Goal: Complete application form: Complete application form

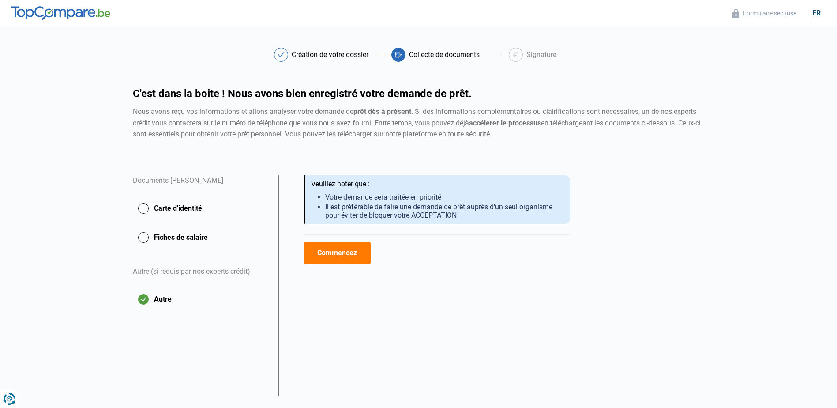
click at [148, 208] on button "Carte d'identité" at bounding box center [200, 208] width 135 height 22
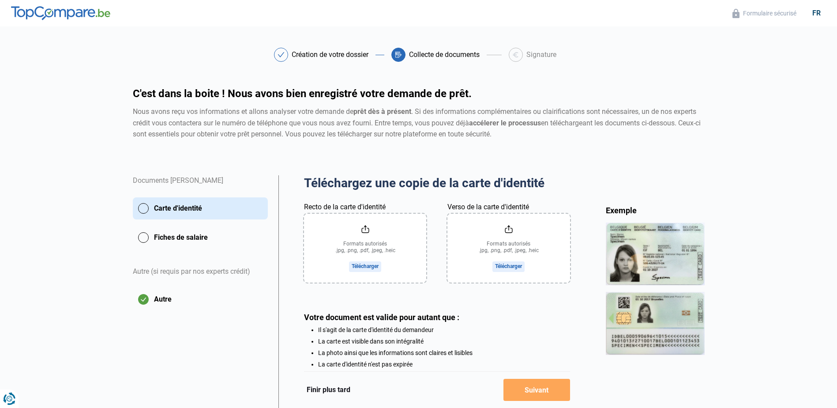
click at [367, 251] on input "Recto de la carte d'identité" at bounding box center [365, 247] width 122 height 69
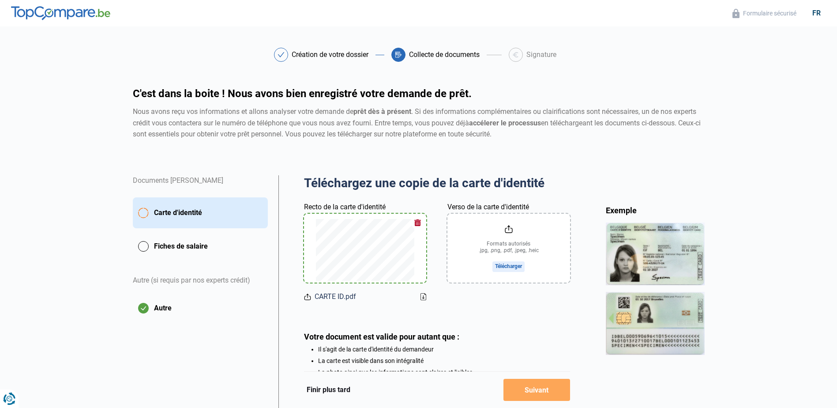
click at [505, 266] on input "Verso de la carte d'identité" at bounding box center [508, 247] width 122 height 69
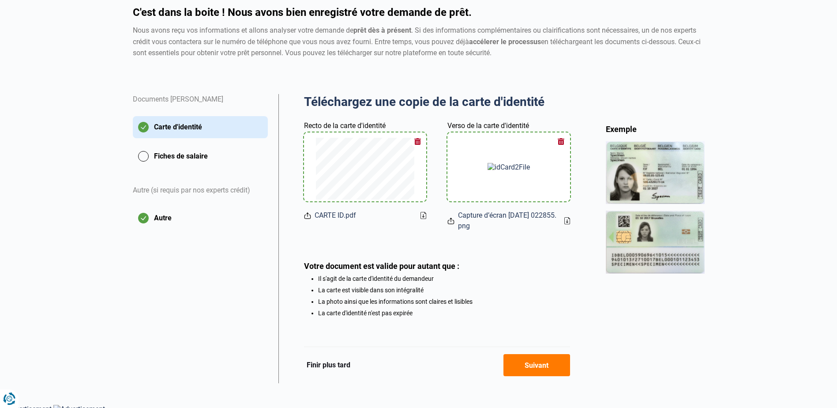
scroll to position [88, 0]
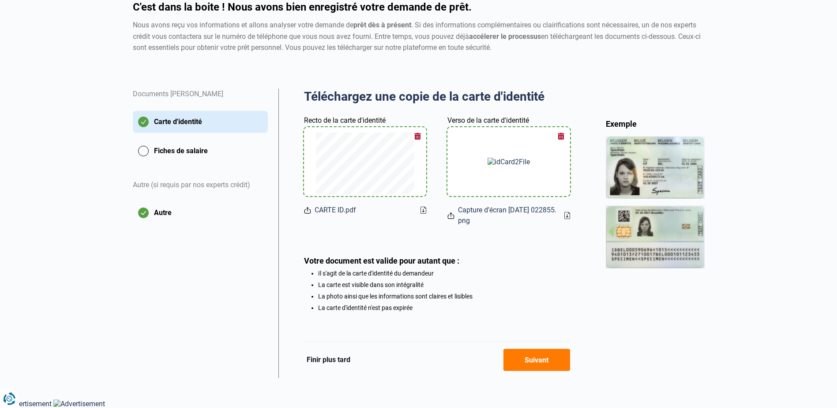
click at [533, 359] on button "Suivant" at bounding box center [536, 359] width 67 height 22
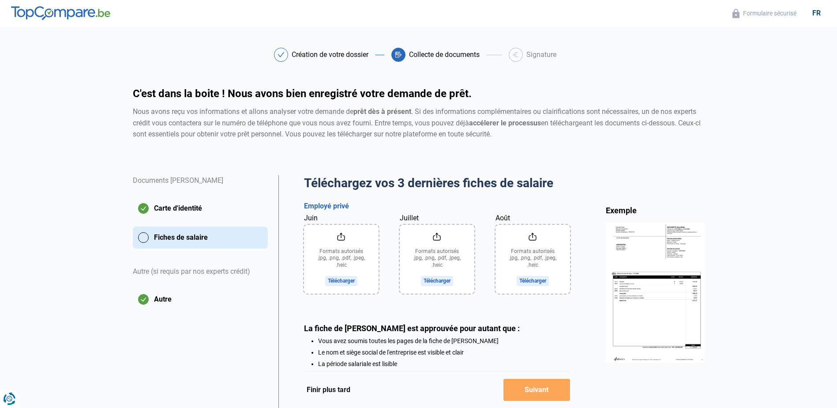
click at [641, 291] on img at bounding box center [655, 291] width 99 height 139
click at [535, 278] on input "Août" at bounding box center [532, 259] width 75 height 69
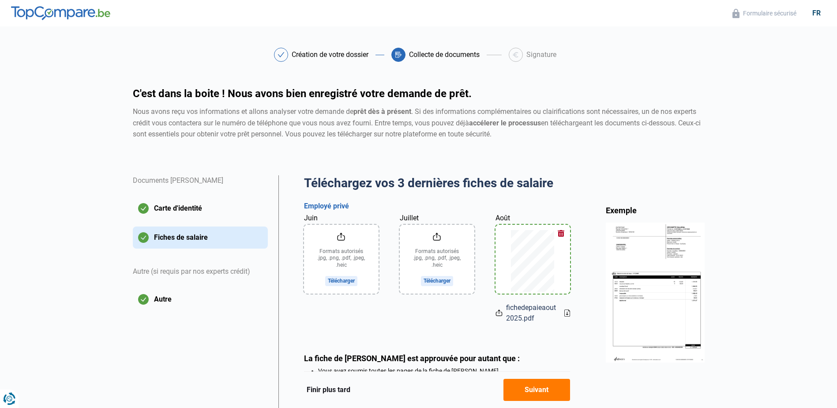
click at [567, 313] on icon at bounding box center [567, 312] width 6 height 7
click at [515, 313] on span "fichedepaieaout2025.pdf" at bounding box center [531, 312] width 51 height 21
click at [521, 304] on span "fichedepaieaout2025.pdf" at bounding box center [531, 312] width 51 height 21
drag, startPoint x: 525, startPoint y: 294, endPoint x: 496, endPoint y: 324, distance: 41.2
click at [496, 324] on div "Téléchargez vos 3 dernières fiches de salaire Aperçu des documents Documents lu…" at bounding box center [437, 303] width 266 height 256
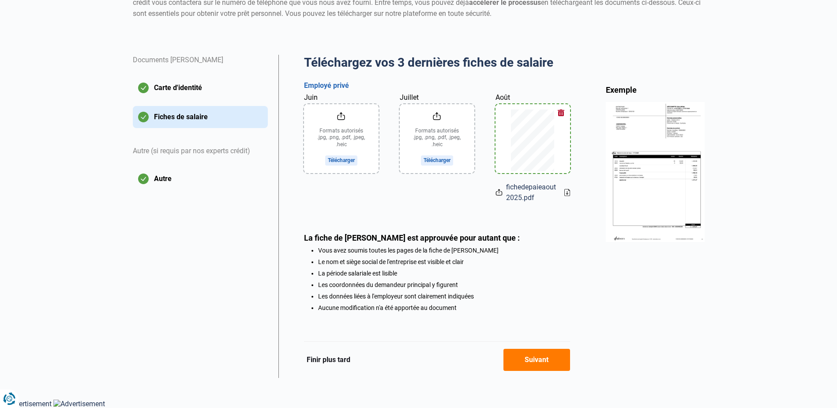
scroll to position [123, 0]
click at [527, 104] on div at bounding box center [532, 138] width 53 height 69
click at [517, 99] on div "Août fichedepaieaout2025.pdf" at bounding box center [532, 147] width 75 height 111
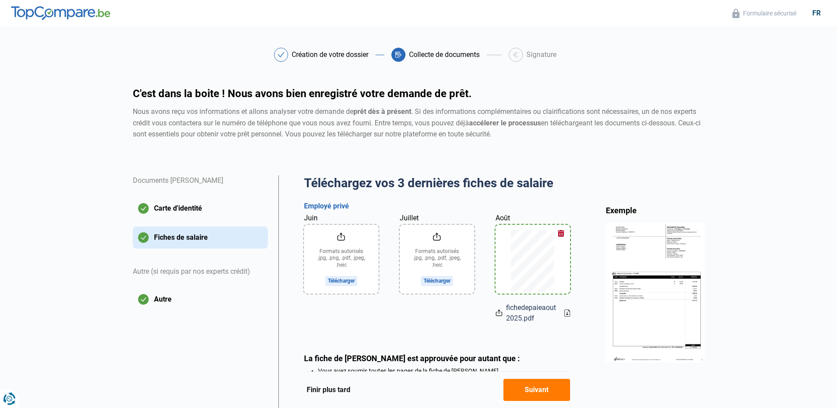
click at [159, 213] on button "Carte d'identité" at bounding box center [200, 208] width 135 height 22
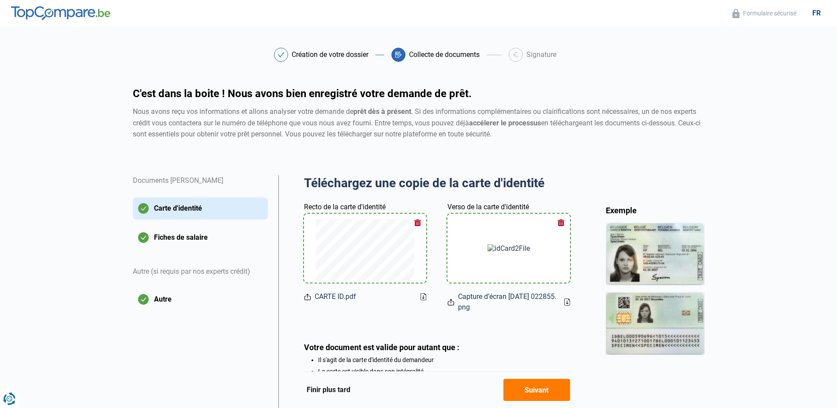
click at [172, 237] on button "Fiches de salaire" at bounding box center [200, 237] width 135 height 22
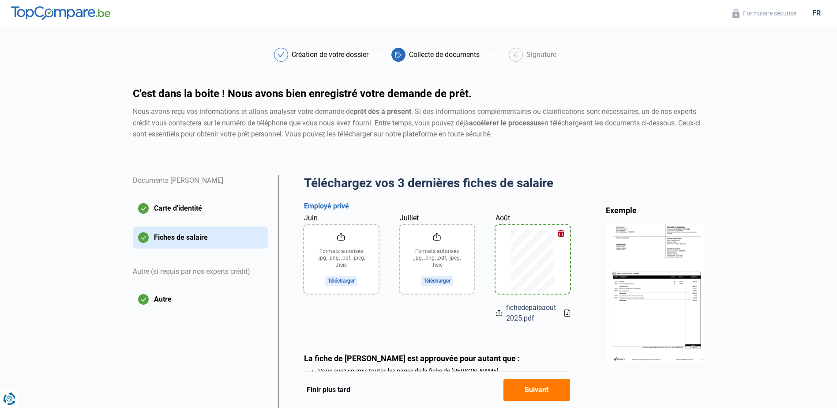
click at [562, 233] on button "button" at bounding box center [560, 233] width 13 height 13
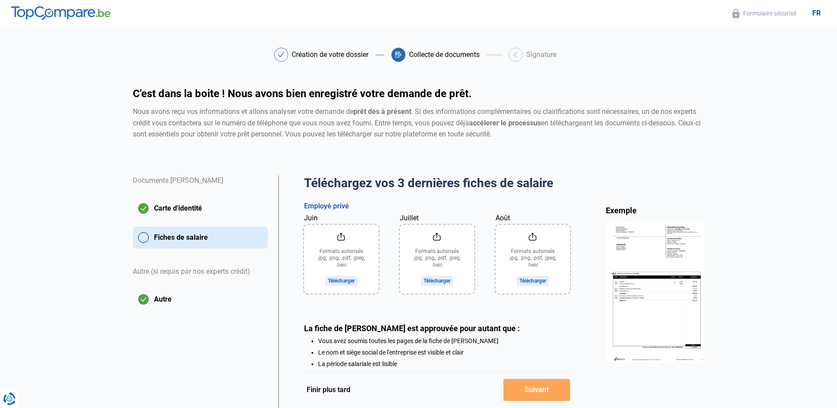
click at [530, 282] on input "Août" at bounding box center [532, 259] width 75 height 69
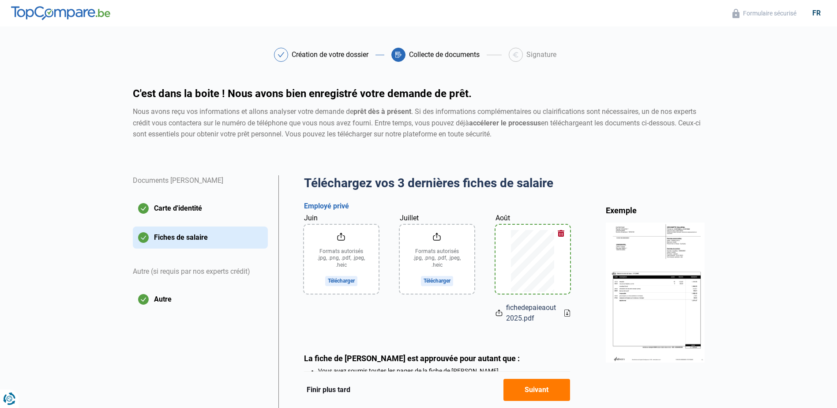
click at [568, 312] on icon at bounding box center [567, 312] width 6 height 7
click at [345, 277] on input "Juin" at bounding box center [341, 259] width 75 height 69
click at [441, 281] on input "Juillet" at bounding box center [437, 259] width 75 height 69
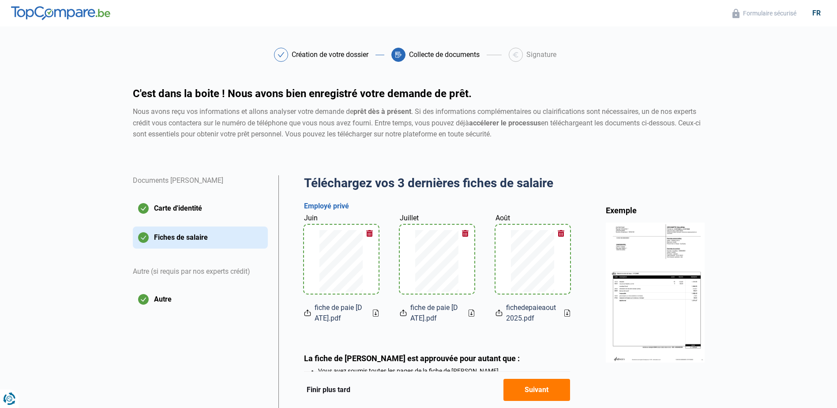
click at [375, 313] on icon at bounding box center [376, 312] width 6 height 7
click at [471, 313] on icon at bounding box center [471, 312] width 2 height 3
click at [568, 313] on icon at bounding box center [567, 312] width 6 height 7
click at [565, 315] on icon at bounding box center [567, 312] width 6 height 7
click at [560, 231] on button "button" at bounding box center [560, 233] width 13 height 13
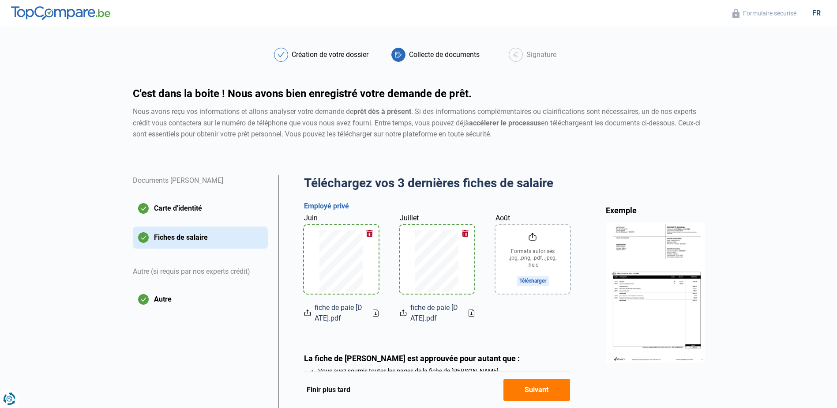
click at [532, 281] on input "Août" at bounding box center [532, 259] width 75 height 69
click at [567, 317] on div "fiche de paie aout 2025.pdf" at bounding box center [532, 312] width 75 height 21
click at [568, 313] on icon at bounding box center [567, 312] width 6 height 7
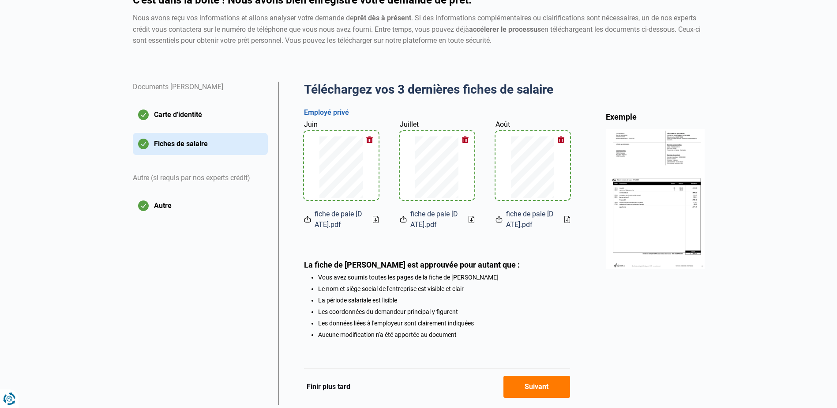
scroll to position [123, 0]
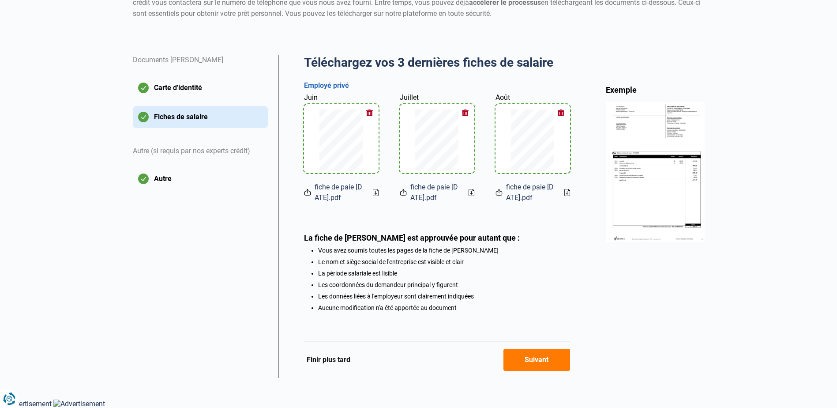
click at [373, 189] on icon at bounding box center [376, 192] width 6 height 7
click at [468, 191] on icon at bounding box center [471, 192] width 6 height 7
click at [567, 191] on icon at bounding box center [567, 192] width 2 height 3
click at [531, 362] on button "Suivant" at bounding box center [536, 359] width 67 height 22
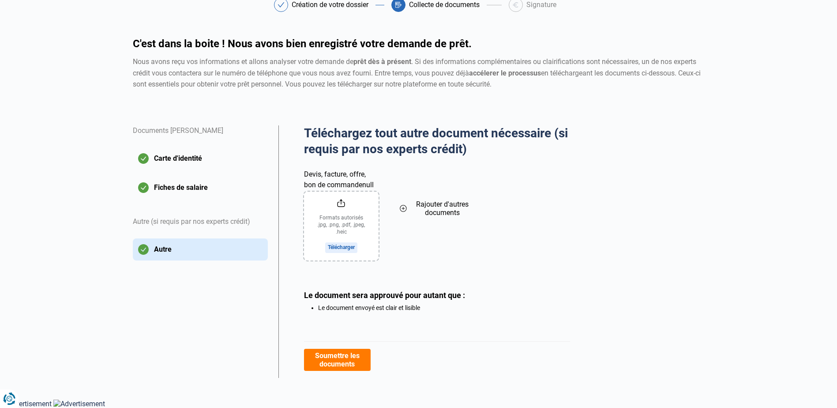
click at [348, 362] on button "Soumettre les documents" at bounding box center [337, 359] width 67 height 22
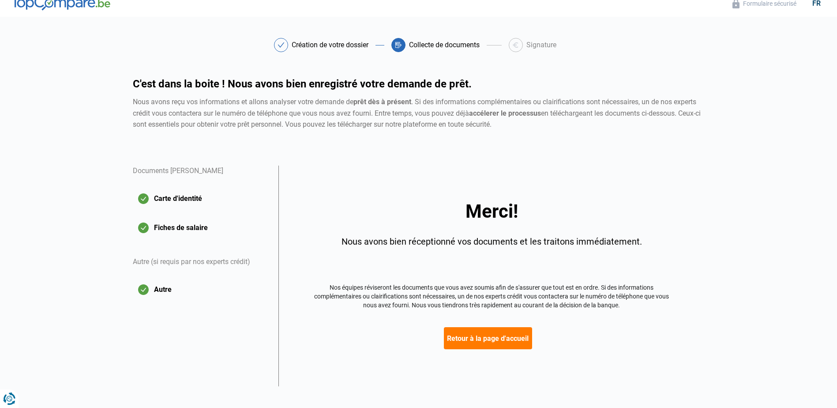
scroll to position [18, 0]
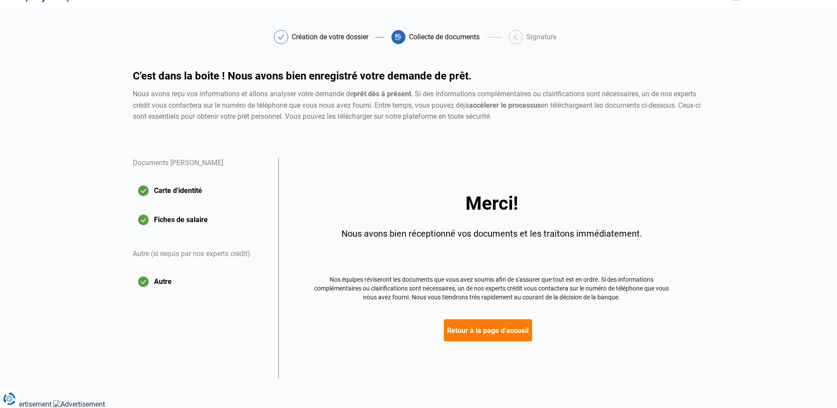
click at [476, 327] on button "Retour à la page d'accueil" at bounding box center [488, 330] width 88 height 22
